Goal: Task Accomplishment & Management: Use online tool/utility

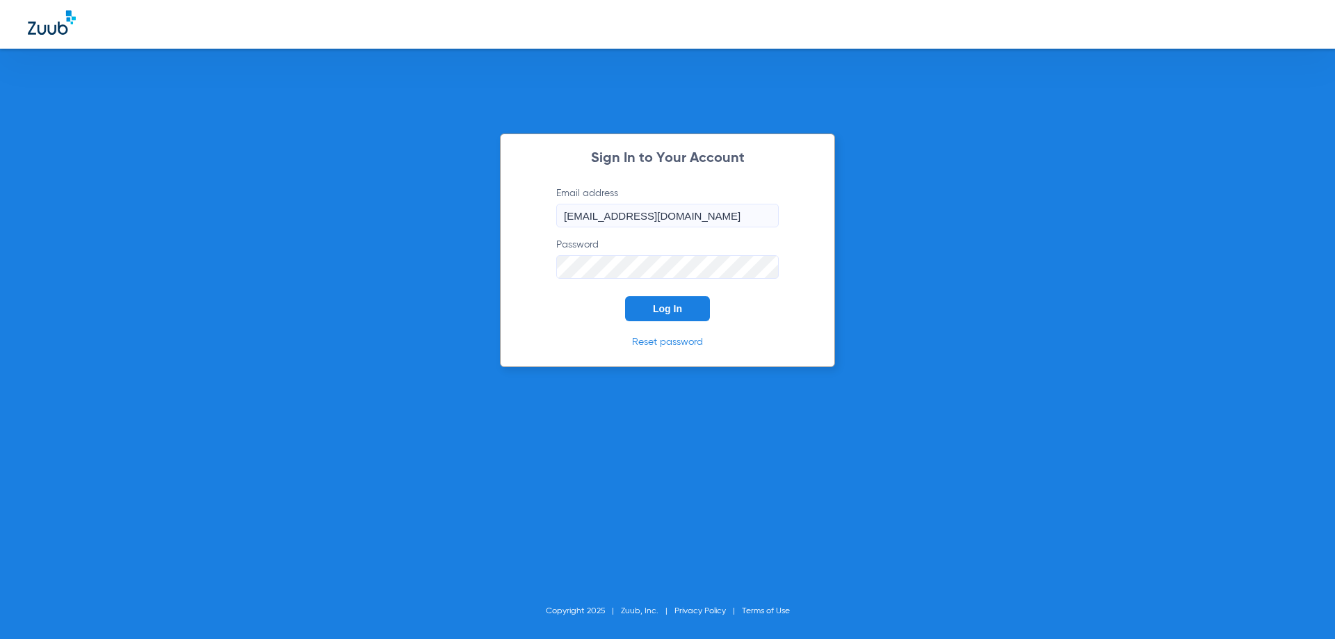
click at [652, 295] on form "Email address [EMAIL_ADDRESS][DOMAIN_NAME] Password Log In" at bounding box center [667, 253] width 264 height 135
click at [652, 306] on button "Log In" at bounding box center [667, 308] width 85 height 25
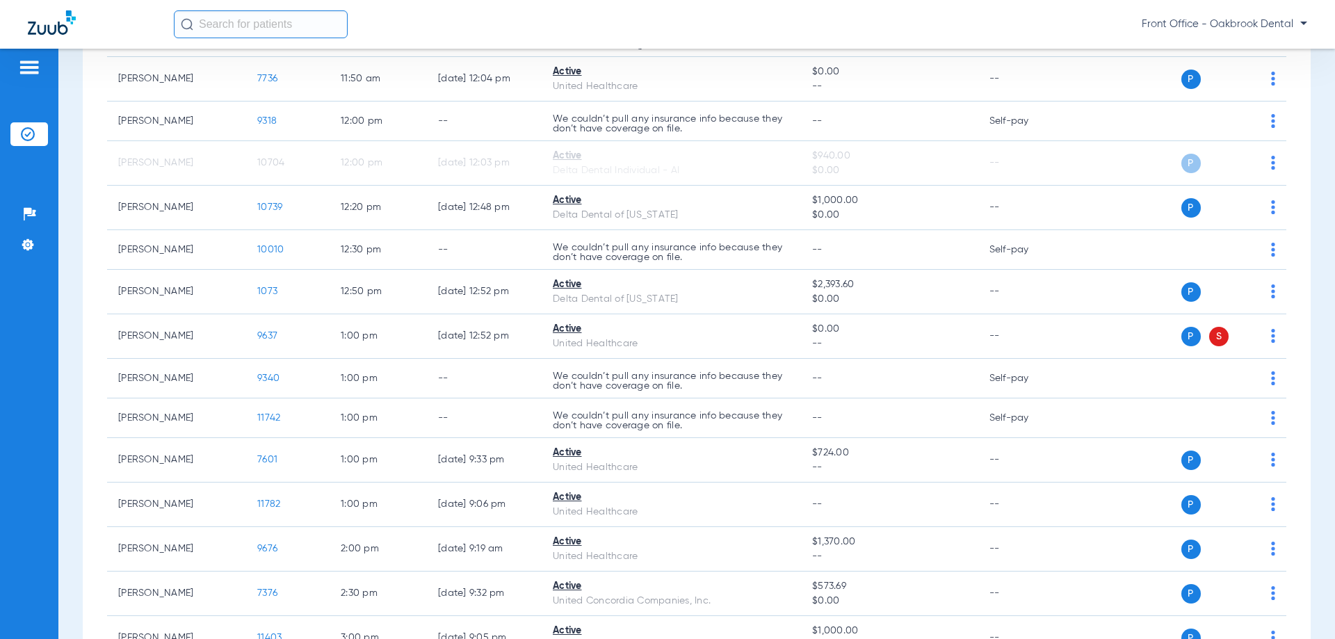
scroll to position [1251, 0]
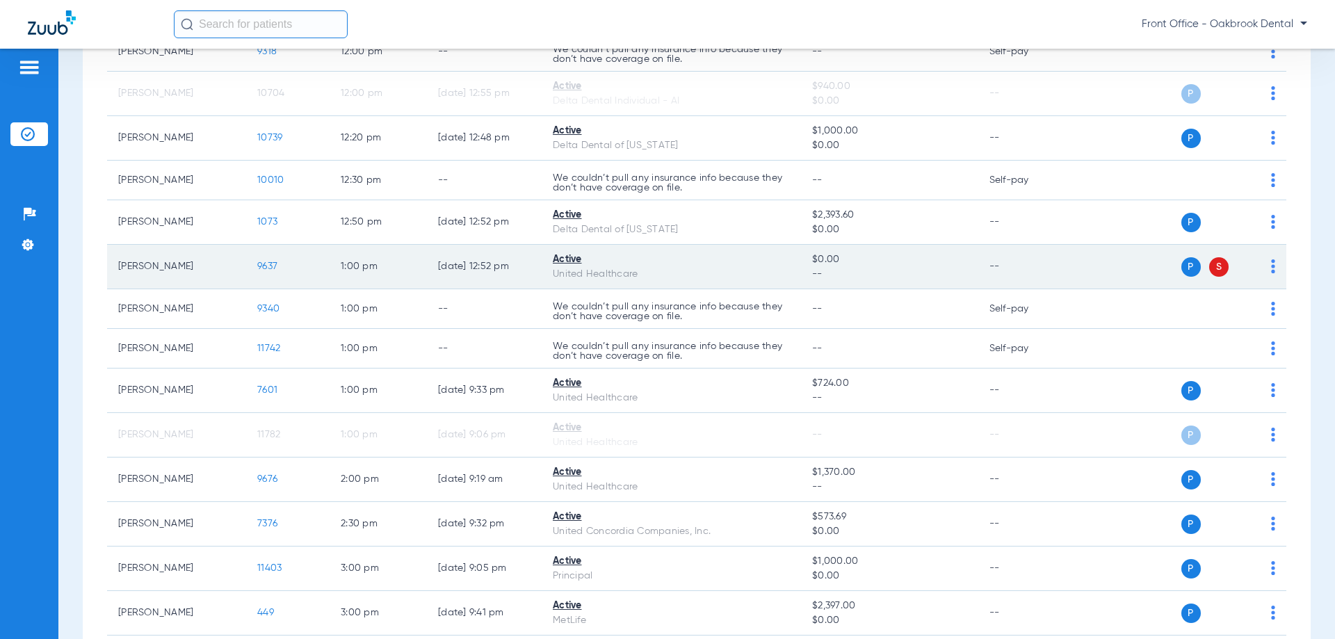
click at [263, 268] on span "9637" at bounding box center [267, 266] width 20 height 10
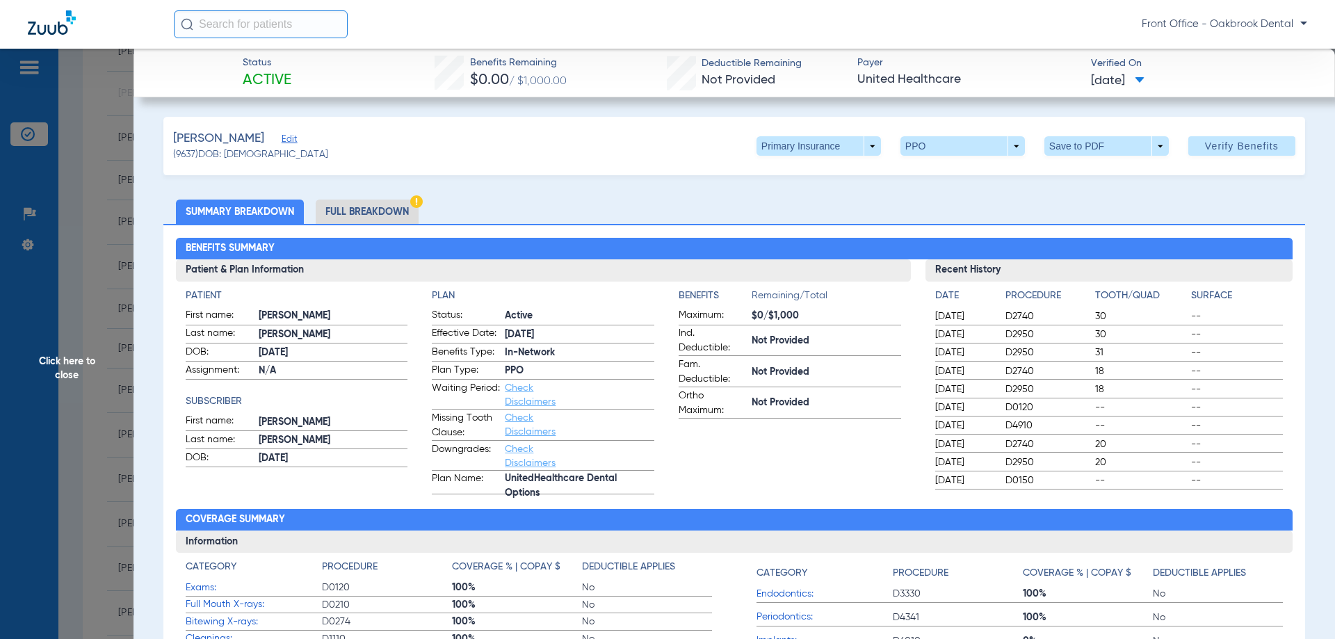
click at [375, 215] on li "Full Breakdown" at bounding box center [367, 212] width 103 height 24
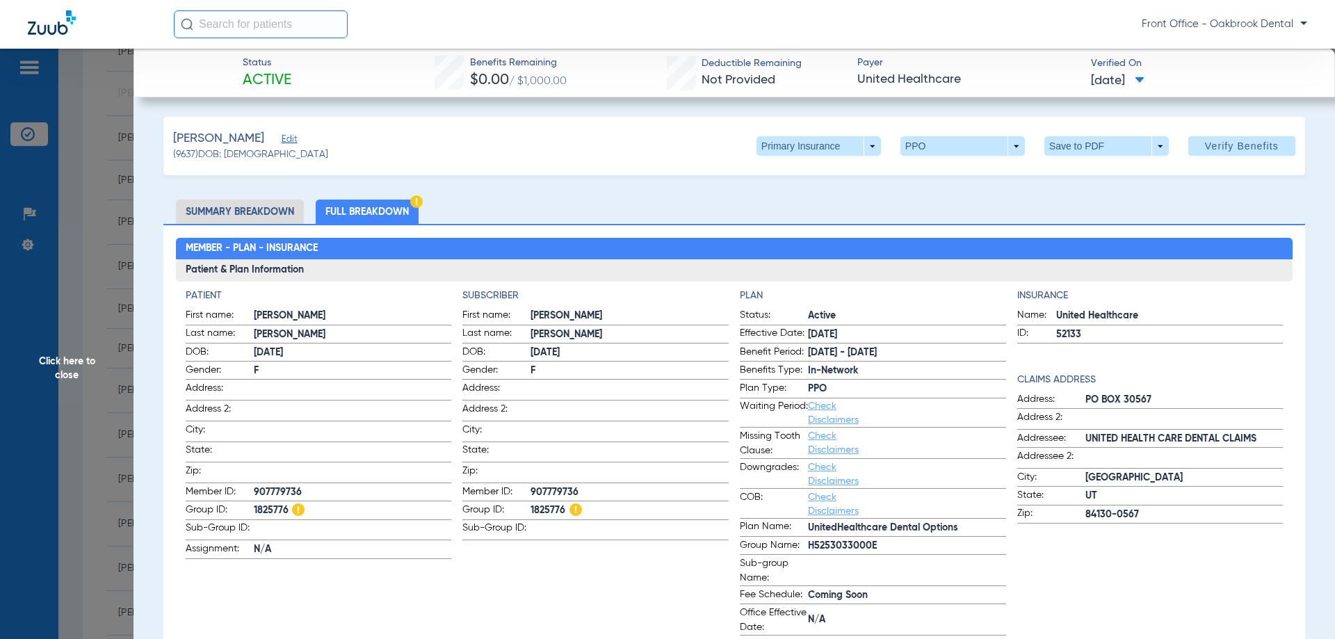
click at [78, 365] on span "Click here to close" at bounding box center [66, 368] width 133 height 639
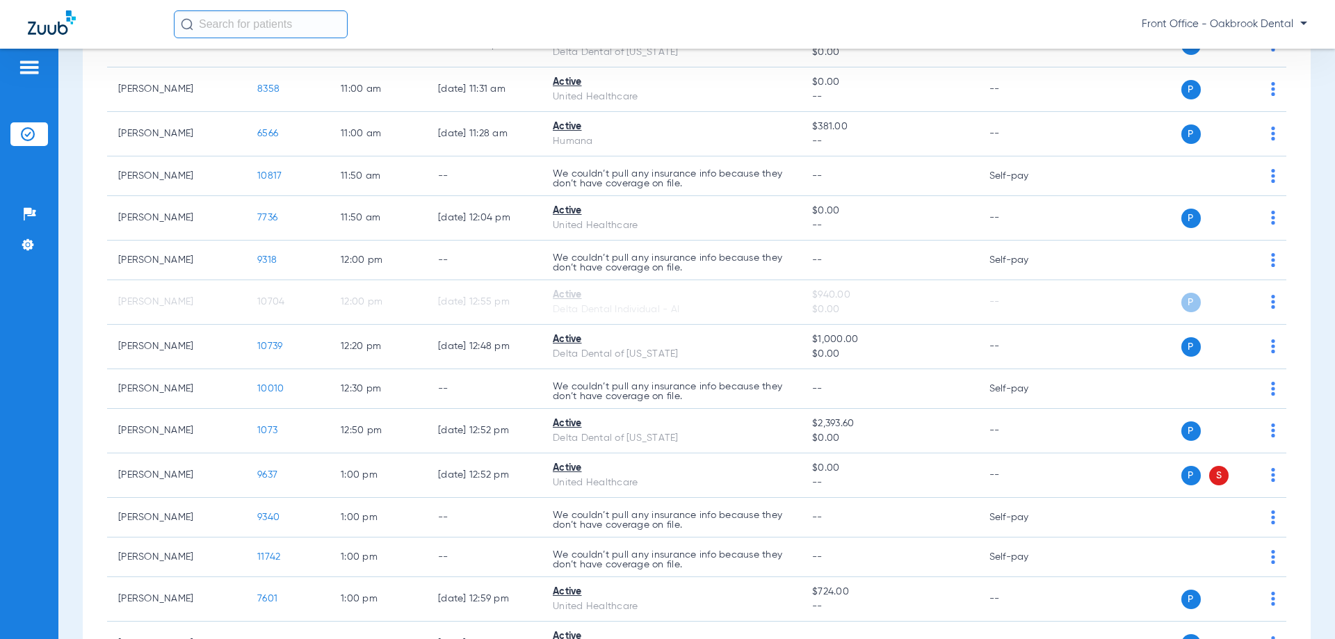
scroll to position [1112, 0]
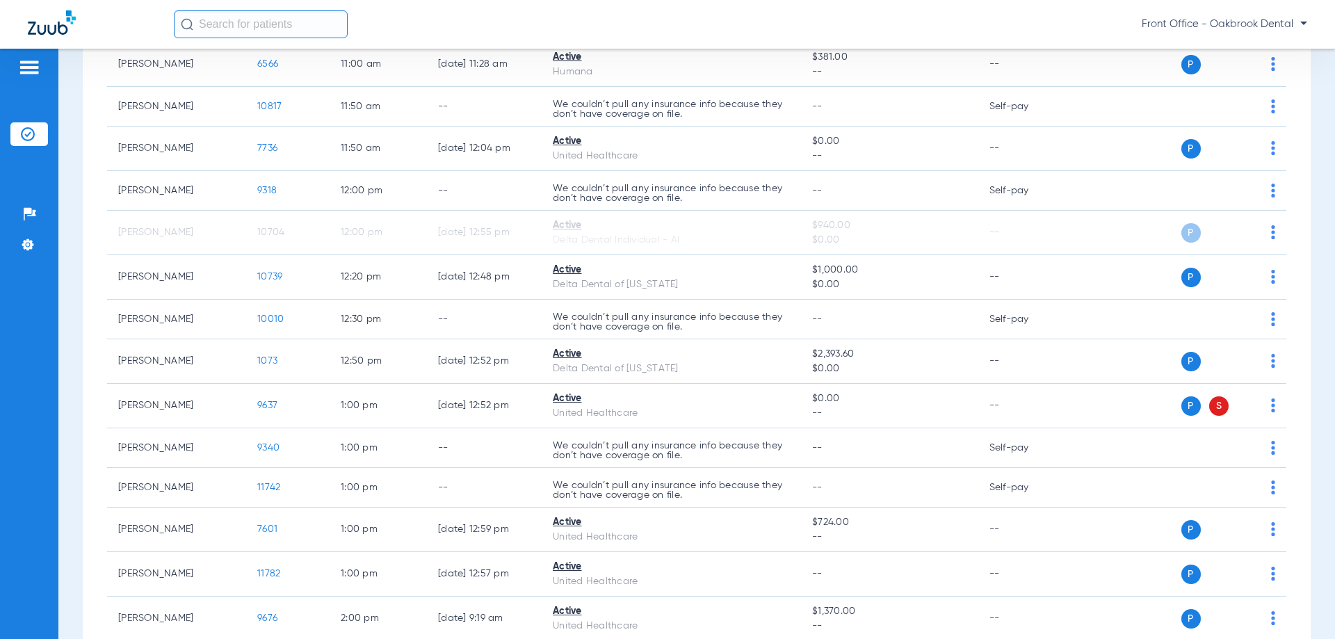
click at [234, 29] on input "text" at bounding box center [261, 24] width 174 height 28
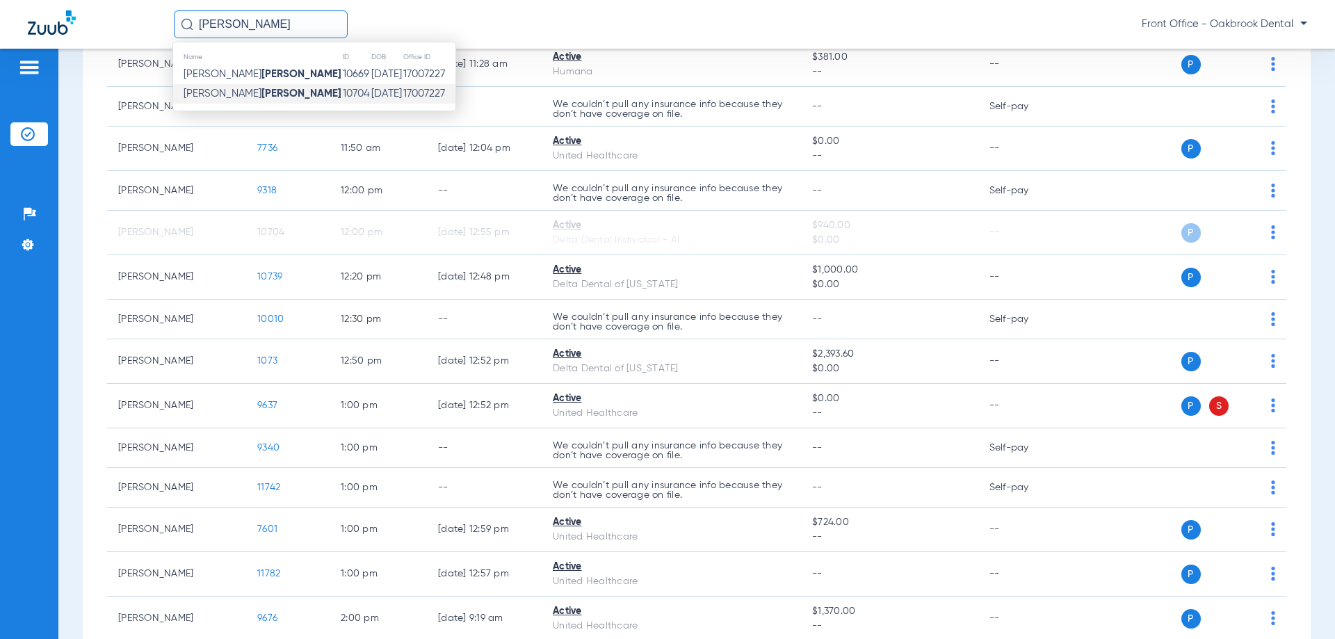
type input "[PERSON_NAME]"
click at [261, 90] on strong "[PERSON_NAME]" at bounding box center [301, 93] width 80 height 10
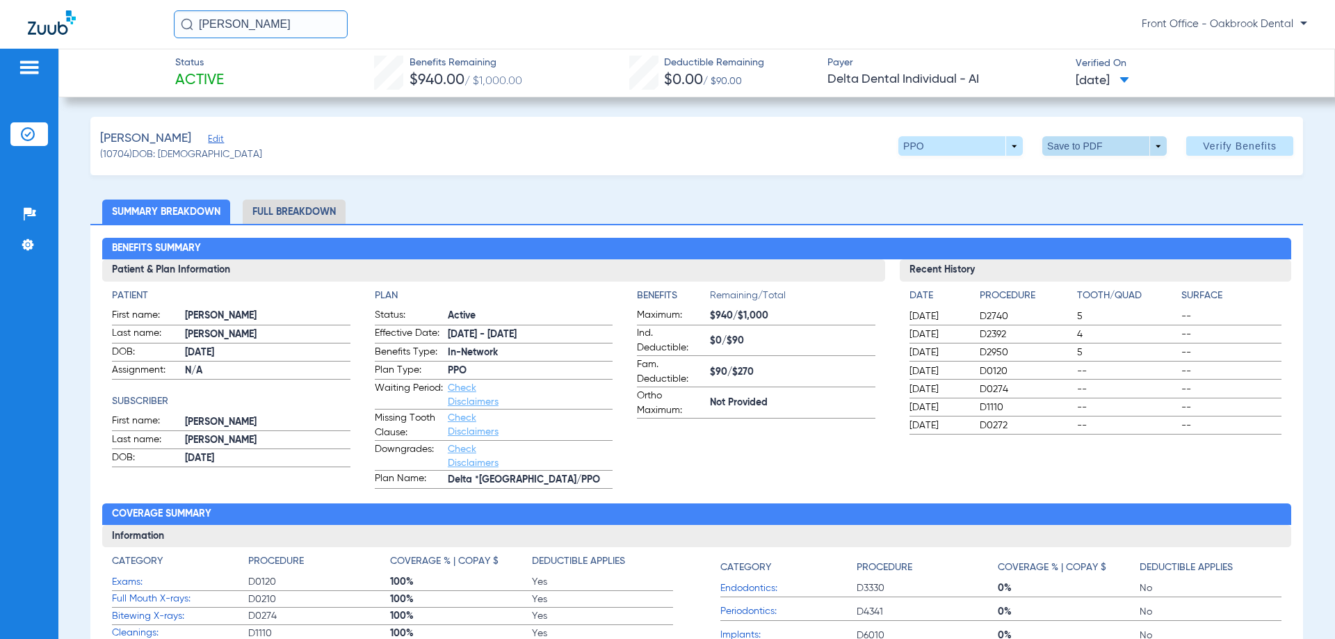
click at [1149, 144] on span at bounding box center [1104, 145] width 124 height 19
click at [1102, 169] on span "Save to PDF" at bounding box center [1098, 174] width 55 height 10
